Goal: Transaction & Acquisition: Purchase product/service

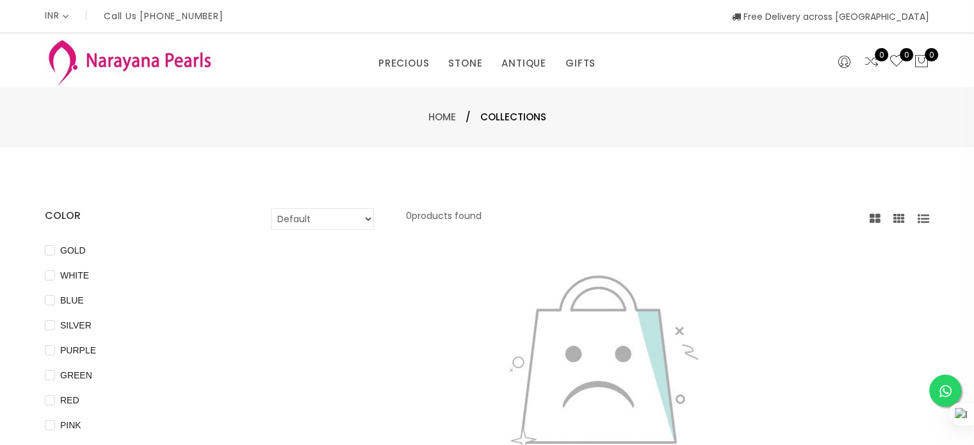
click at [168, 65] on img at bounding box center [129, 62] width 169 height 51
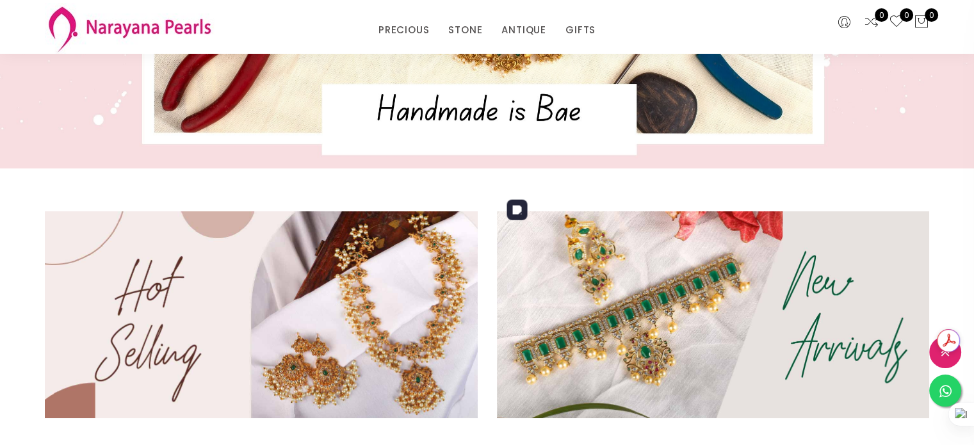
scroll to position [320, 0]
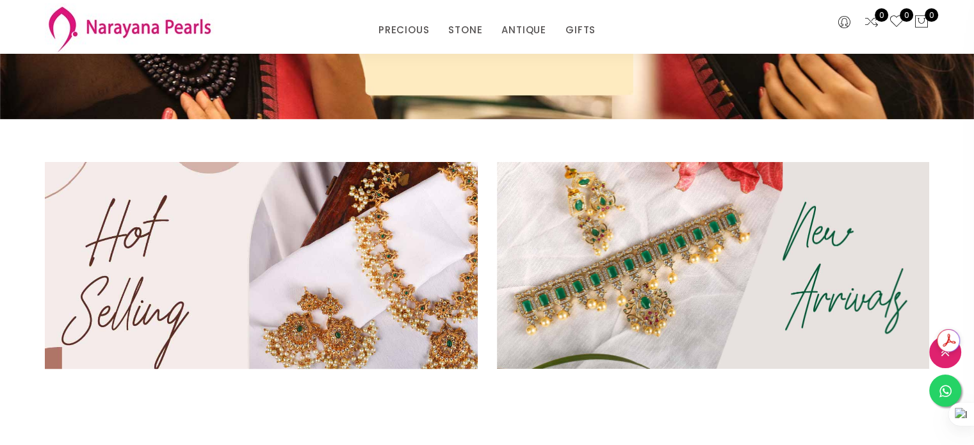
click at [452, 286] on img at bounding box center [261, 265] width 520 height 249
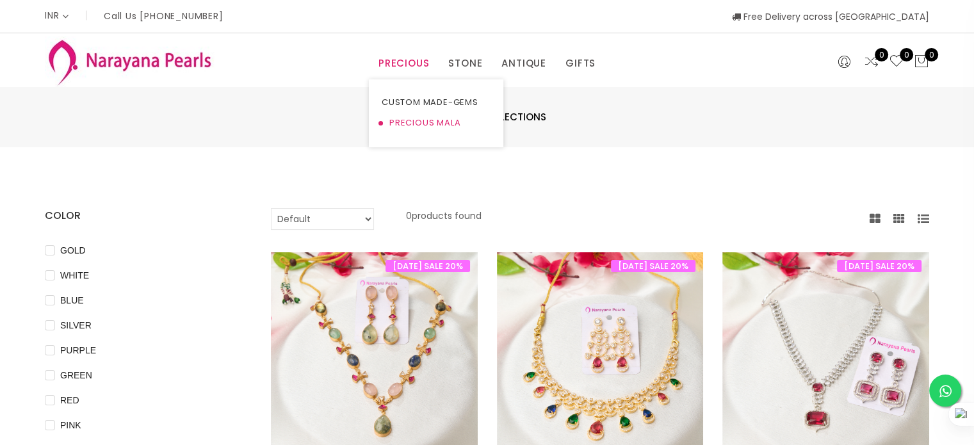
click at [466, 127] on link "PRECIOUS MALA" at bounding box center [436, 123] width 109 height 21
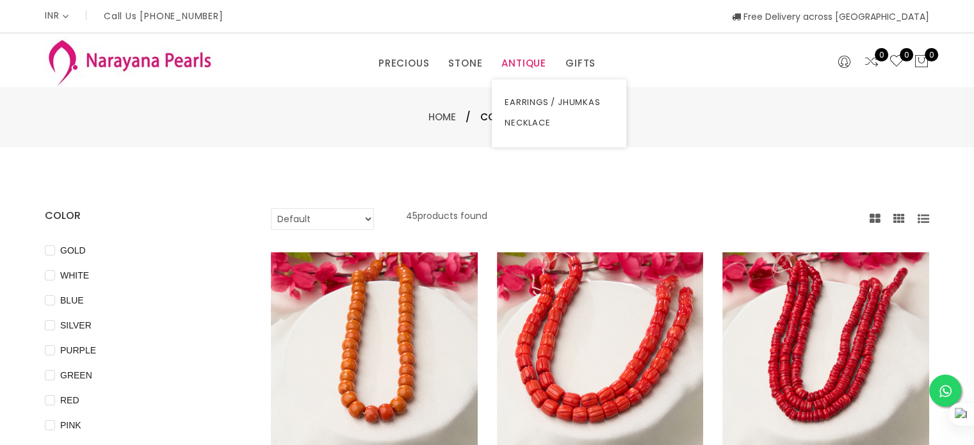
click at [502, 67] on link "ANTIQUE" at bounding box center [524, 63] width 45 height 19
click at [541, 96] on link "EARRINGS / JHUMKAS" at bounding box center [559, 102] width 109 height 21
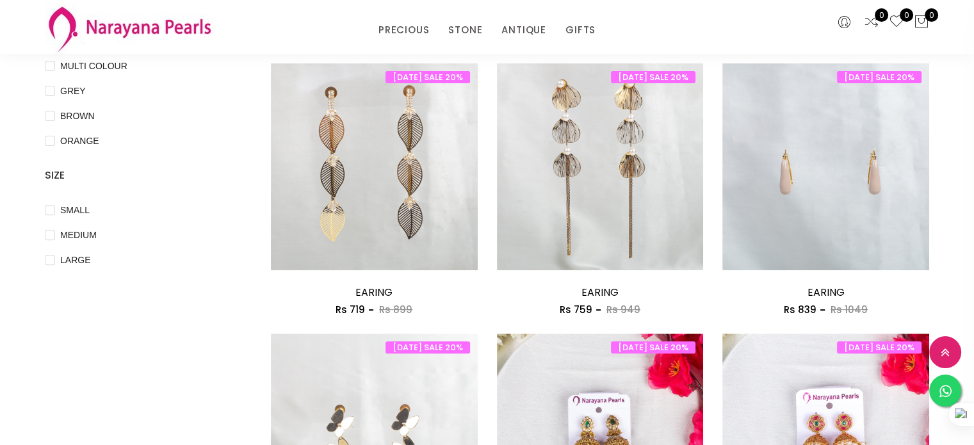
scroll to position [410, 0]
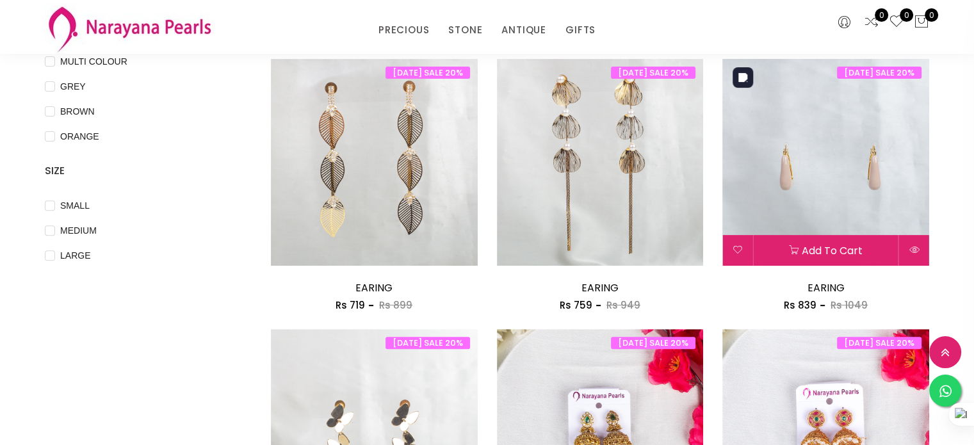
click at [897, 186] on img at bounding box center [826, 162] width 207 height 207
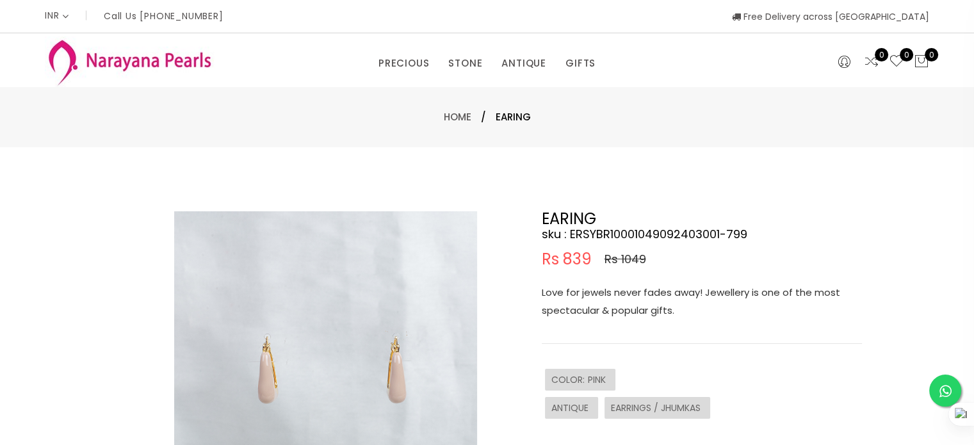
click at [577, 417] on div "ANTIQUE" at bounding box center [571, 408] width 53 height 22
click at [571, 413] on span "ANTIQUE" at bounding box center [572, 408] width 40 height 13
click at [639, 417] on div "EARRINGS / JHUMKAS" at bounding box center [658, 408] width 106 height 22
